Goal: Task Accomplishment & Management: Manage account settings

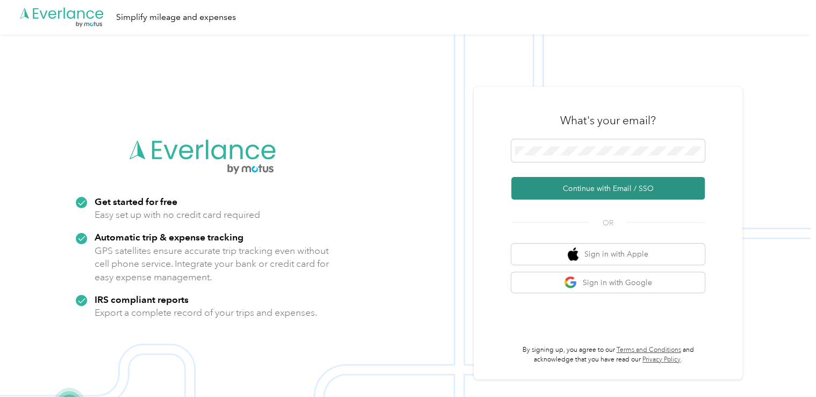
click at [597, 181] on button "Continue with Email / SSO" at bounding box center [608, 188] width 194 height 23
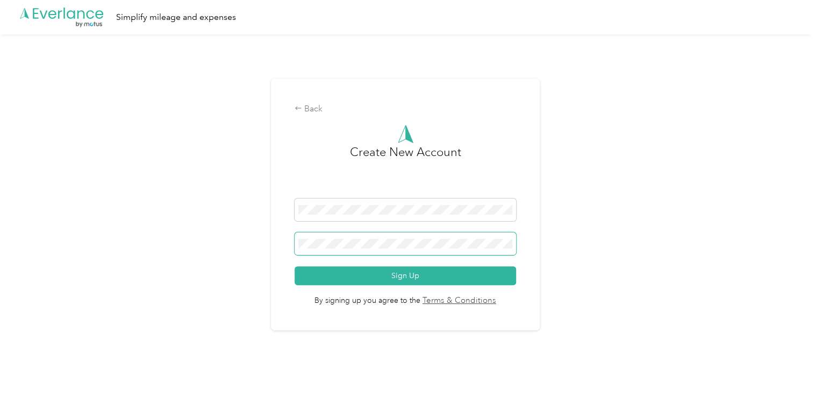
click at [396, 248] on span at bounding box center [405, 243] width 221 height 23
click at [295, 266] on button "Sign Up" at bounding box center [405, 275] width 221 height 19
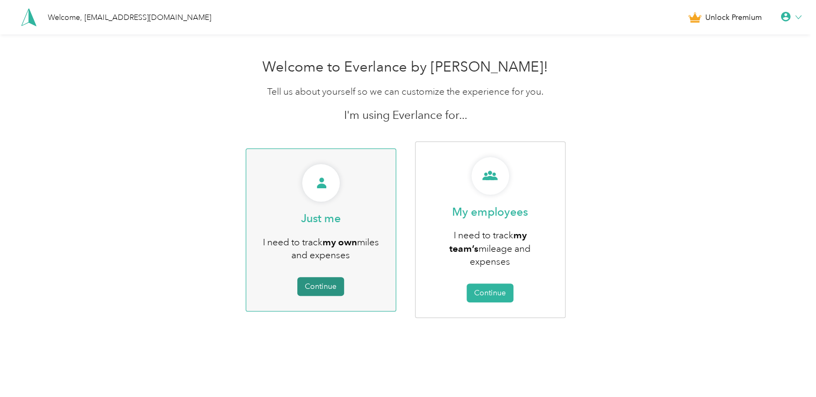
click at [318, 284] on button "Continue" at bounding box center [320, 286] width 47 height 19
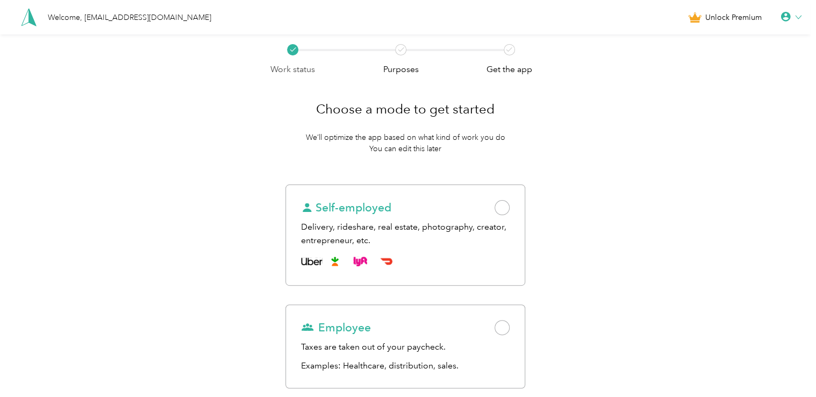
click at [81, 18] on div "Welcome, [EMAIL_ADDRESS][DOMAIN_NAME]" at bounding box center [129, 17] width 163 height 11
click at [789, 18] on icon at bounding box center [786, 17] width 11 height 11
click at [685, 213] on div "Work status Purposes Get the app Choose a mode to get started We’ll optimize th…" at bounding box center [405, 269] width 811 height 470
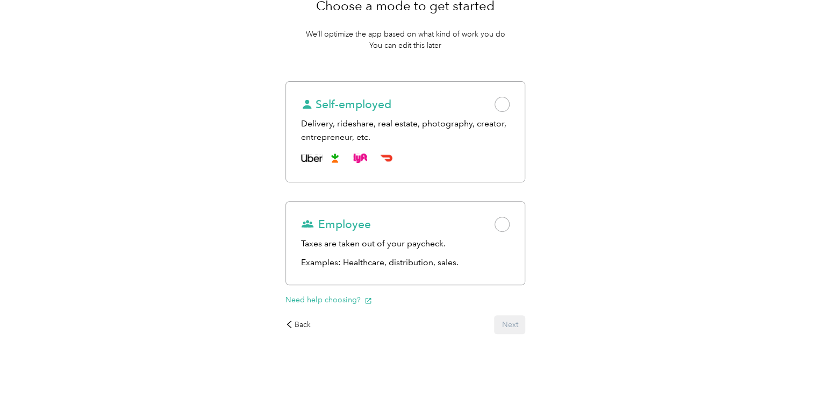
scroll to position [108, 0]
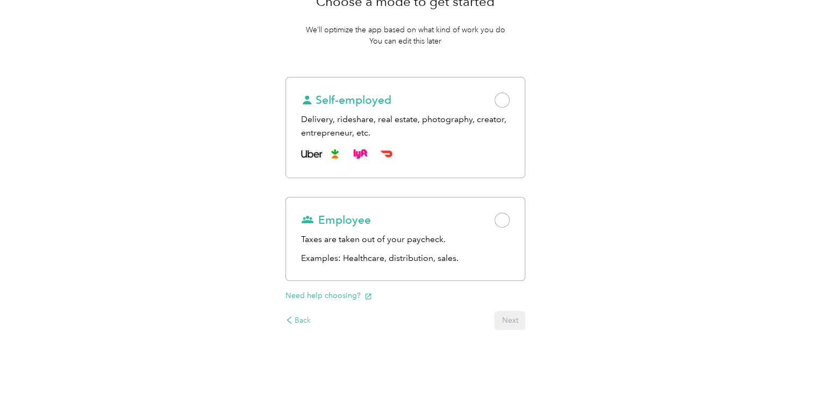
click at [299, 321] on div "Back" at bounding box center [298, 320] width 26 height 11
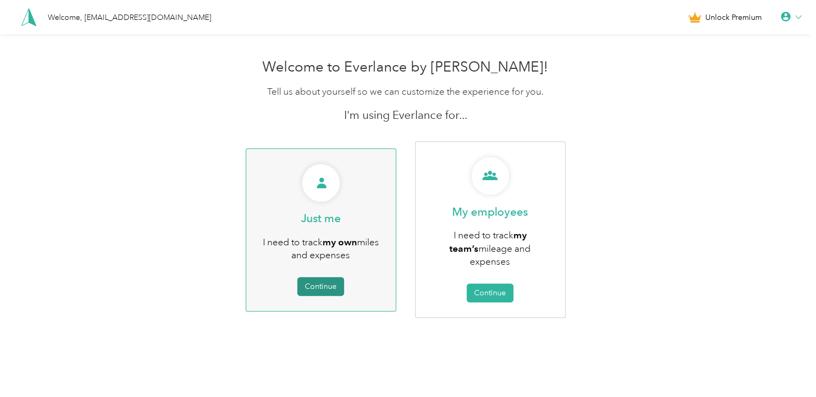
click at [338, 277] on button "Continue" at bounding box center [320, 286] width 47 height 19
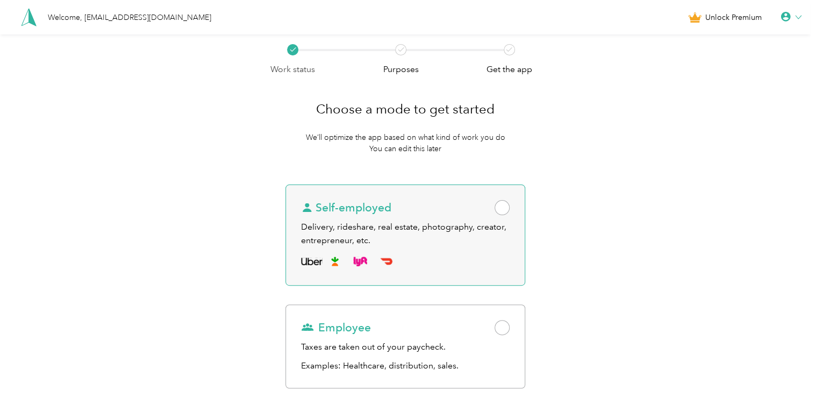
click at [510, 206] on span at bounding box center [502, 207] width 15 height 15
click at [377, 227] on div "Delivery, rideshare, real estate, photography, creator, entrepreneur, etc." at bounding box center [405, 233] width 209 height 26
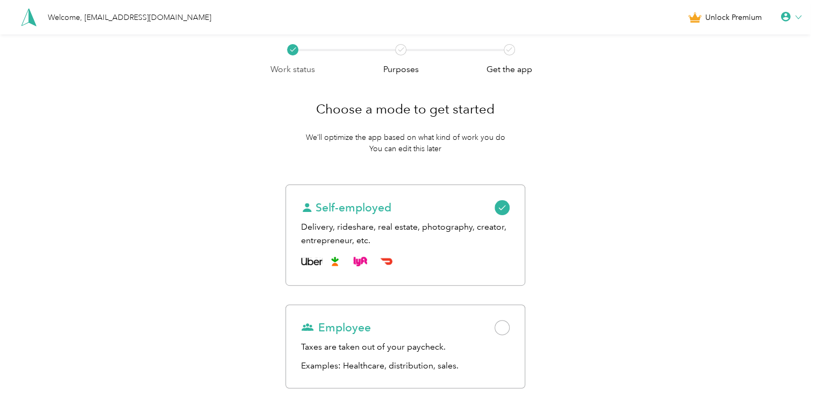
click at [410, 48] on div "Purposes" at bounding box center [401, 60] width 45 height 32
click at [791, 17] on icon at bounding box center [786, 17] width 11 height 11
click at [742, 38] on div "Personal Settings" at bounding box center [754, 37] width 120 height 23
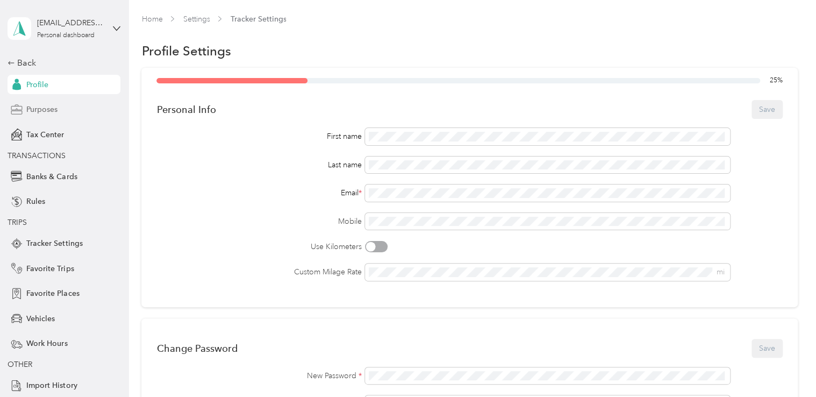
click at [40, 110] on span "Purposes" at bounding box center [41, 109] width 31 height 11
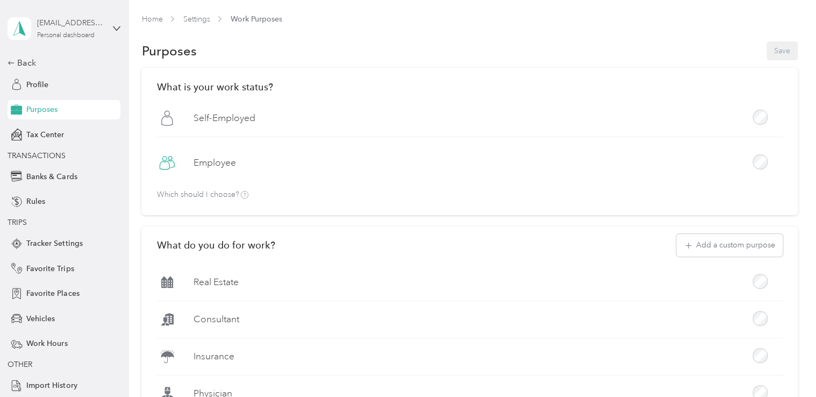
click at [98, 29] on div "[EMAIL_ADDRESS][DOMAIN_NAME] Personal dashboard" at bounding box center [70, 28] width 67 height 22
click at [42, 90] on div "Log out" at bounding box center [116, 88] width 211 height 19
